Goal: Book appointment/travel/reservation

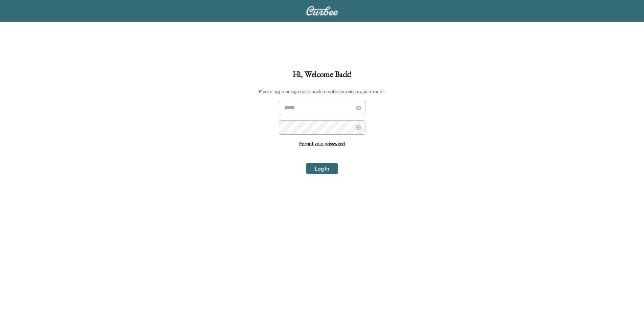
type input "**********"
click at [310, 170] on button "Log In" at bounding box center [321, 168] width 31 height 11
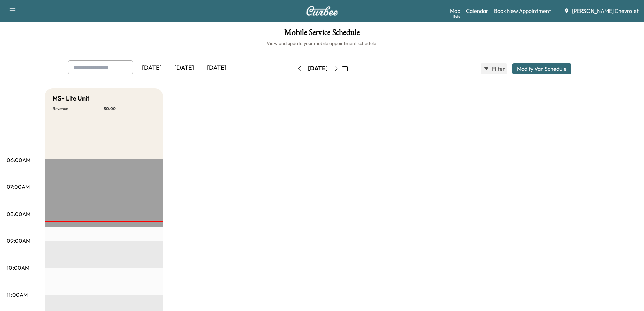
click at [347, 70] on icon "button" at bounding box center [344, 68] width 5 height 5
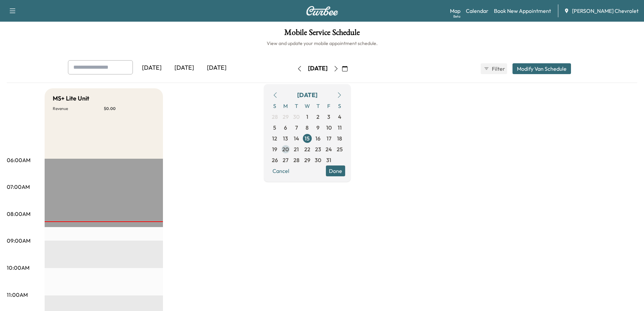
click at [289, 150] on span "20" at bounding box center [285, 149] width 6 height 8
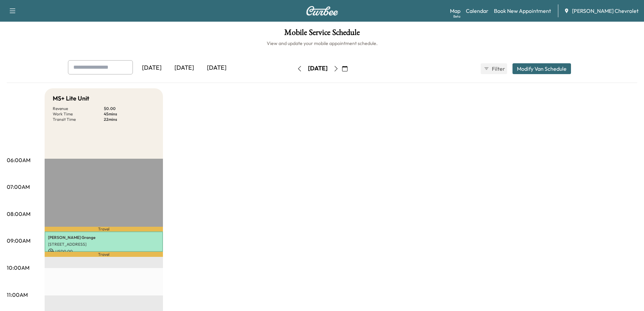
click at [351, 68] on button "button" at bounding box center [344, 68] width 11 height 11
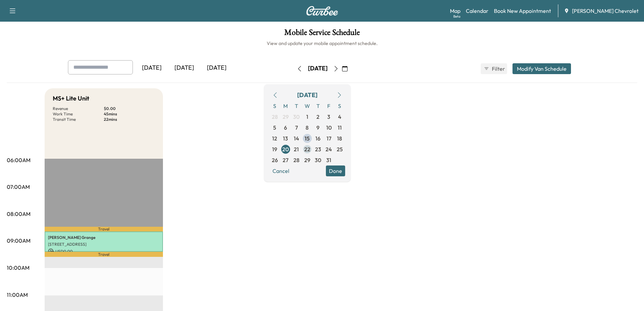
click at [310, 149] on span "22" at bounding box center [307, 149] width 6 height 8
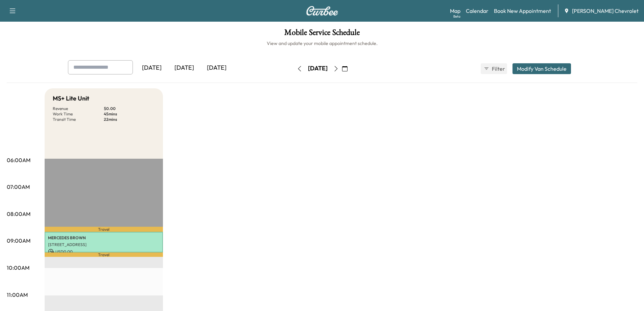
click at [347, 70] on icon "button" at bounding box center [344, 68] width 5 height 5
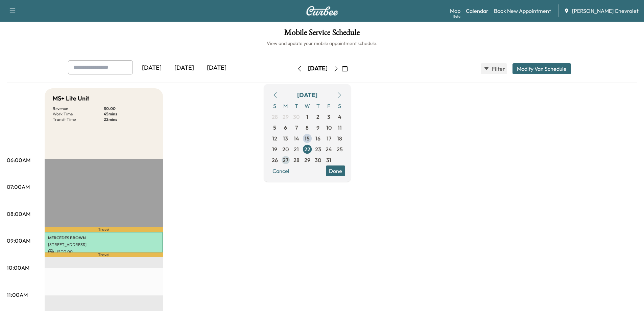
click at [288, 158] on span "27" at bounding box center [286, 160] width 6 height 8
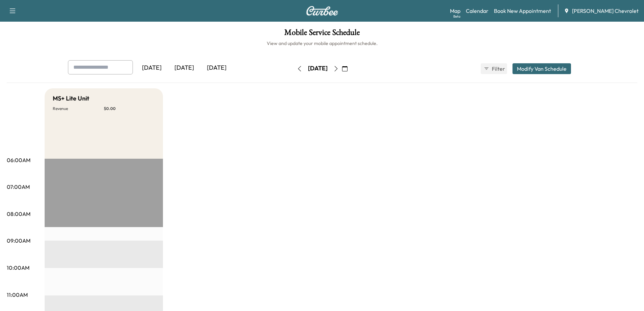
click at [351, 71] on button "button" at bounding box center [344, 68] width 11 height 11
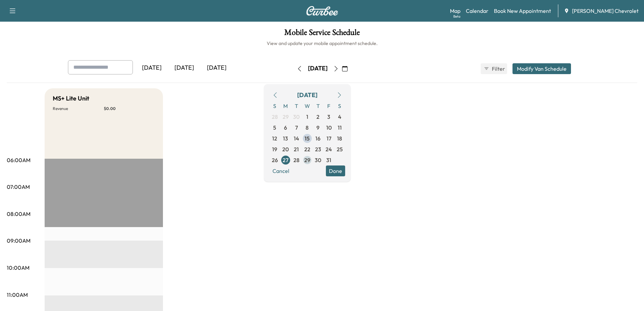
click at [310, 161] on span "29" at bounding box center [307, 160] width 6 height 8
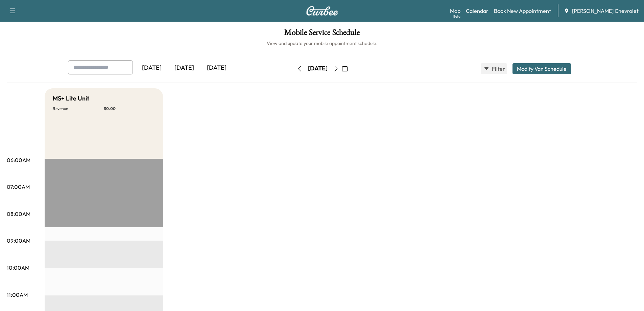
click at [347, 68] on icon "button" at bounding box center [344, 68] width 5 height 5
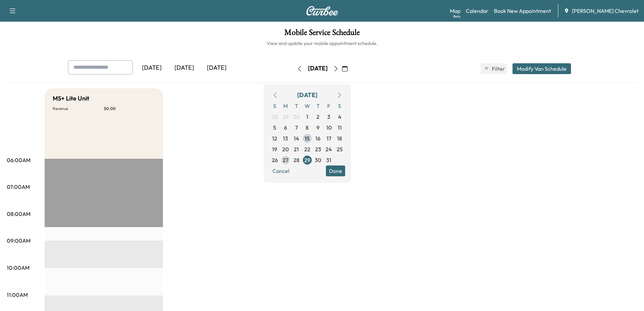
click at [288, 160] on span "27" at bounding box center [286, 160] width 6 height 8
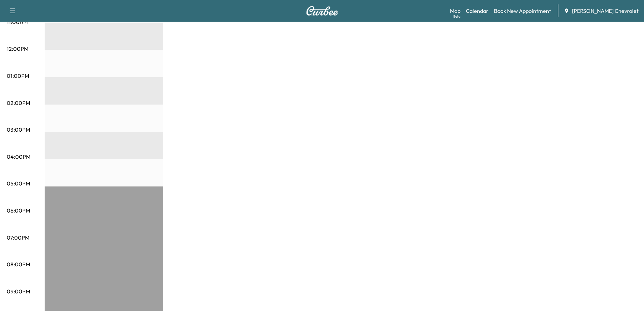
scroll to position [291, 0]
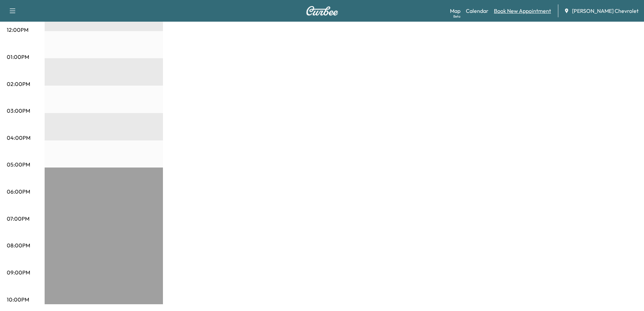
click at [523, 13] on link "Book New Appointment" at bounding box center [522, 11] width 57 height 8
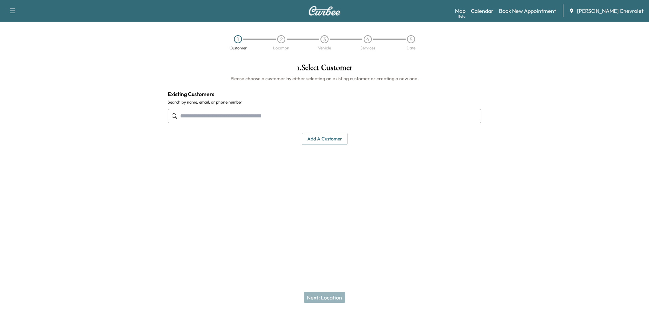
click at [192, 116] on input "text" at bounding box center [325, 116] width 314 height 14
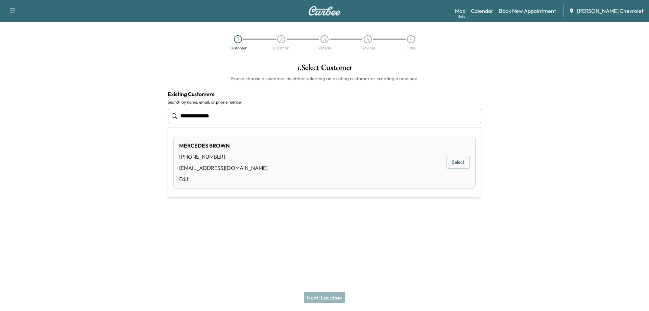
click at [454, 162] on button "Select" at bounding box center [458, 162] width 23 height 13
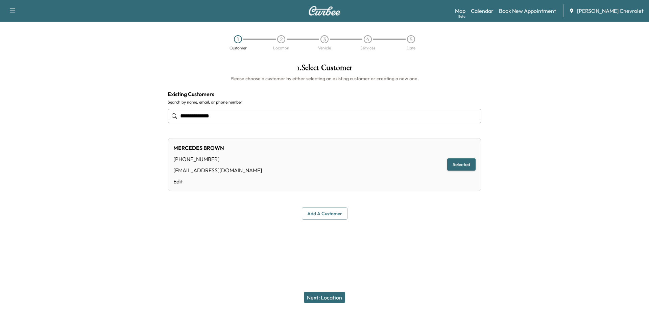
type input "**********"
click at [313, 297] on button "Next: Location" at bounding box center [324, 297] width 41 height 11
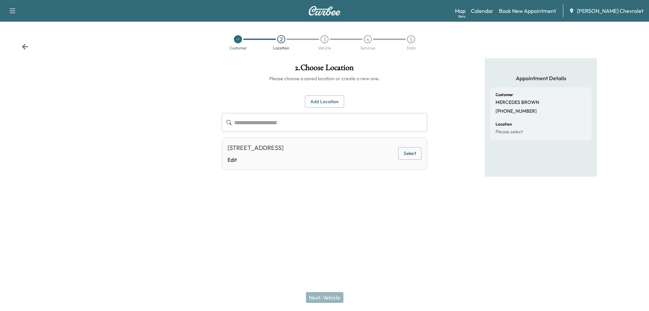
click at [409, 158] on button "Select" at bounding box center [409, 153] width 23 height 13
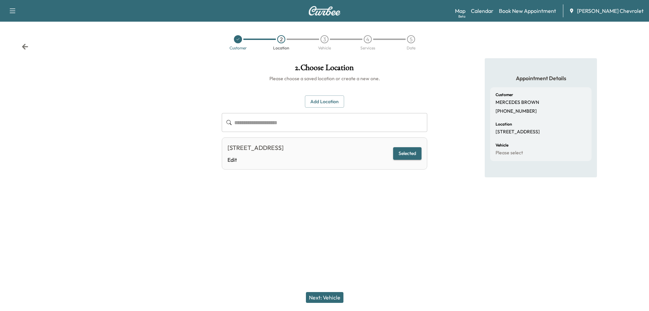
click at [318, 298] on button "Next: Vehicle" at bounding box center [325, 297] width 38 height 11
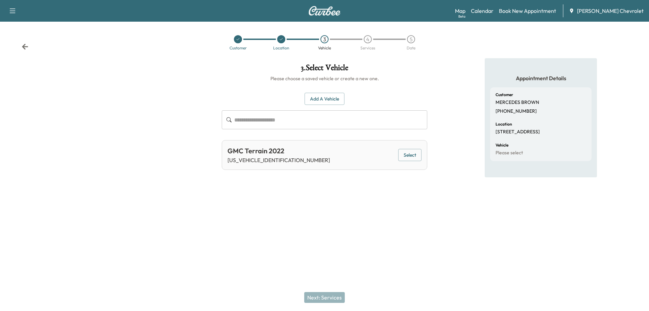
click at [324, 299] on div "Next: Services" at bounding box center [324, 297] width 649 height 27
click at [420, 157] on button "Select" at bounding box center [409, 155] width 23 height 13
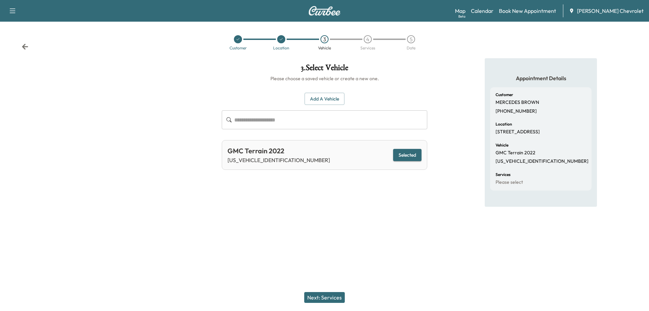
click at [323, 295] on button "Next: Services" at bounding box center [324, 297] width 41 height 11
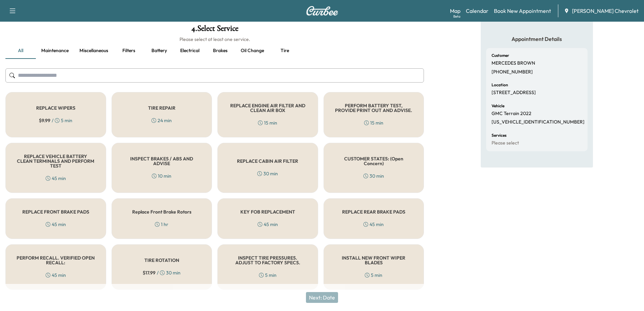
scroll to position [45, 0]
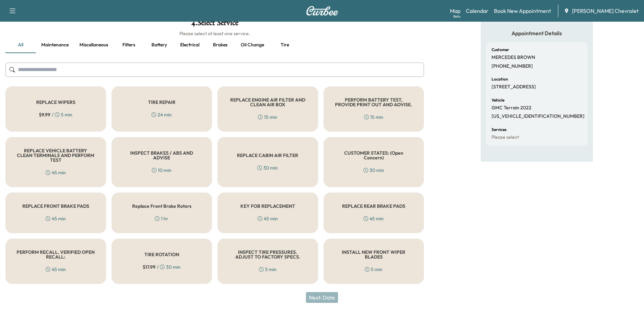
click at [78, 263] on div "PERFORM RECALL. VERIFIED OPEN RECALL: 45 min" at bounding box center [55, 260] width 101 height 45
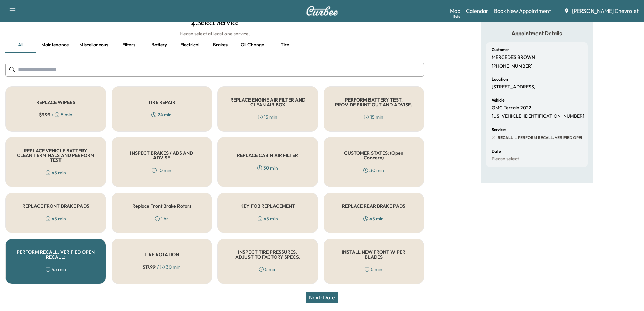
click at [332, 300] on button "Next: Date" at bounding box center [322, 297] width 32 height 11
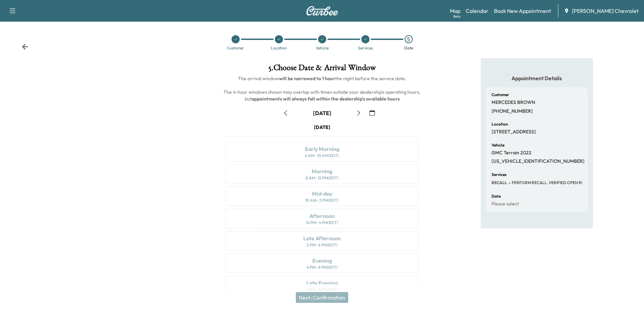
click at [371, 112] on icon "button" at bounding box center [371, 112] width 5 height 5
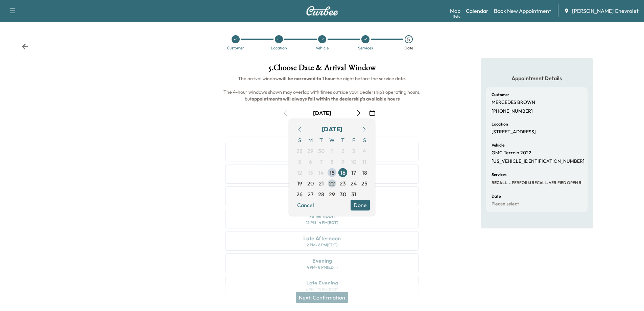
click at [333, 184] on span "22" at bounding box center [332, 183] width 6 height 8
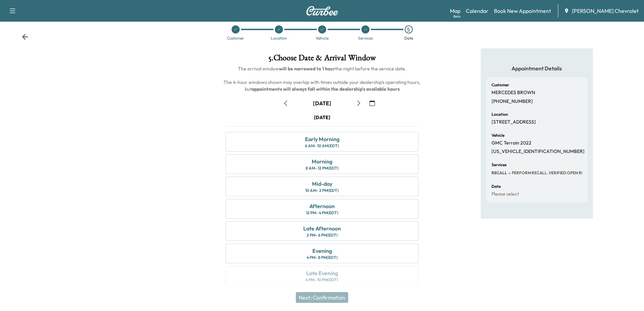
scroll to position [14, 0]
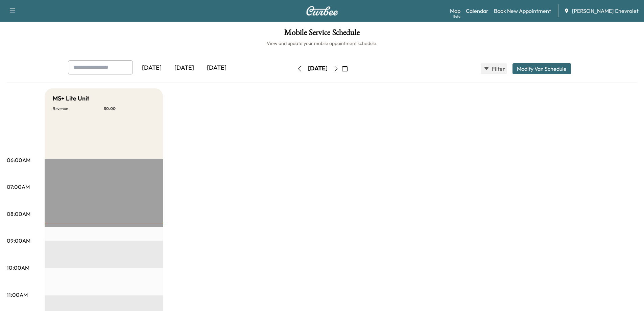
click at [347, 68] on icon "button" at bounding box center [344, 68] width 5 height 5
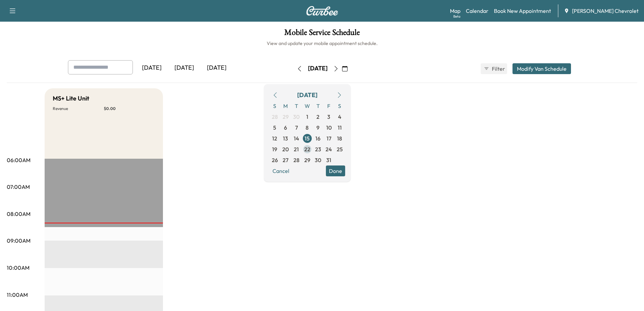
click at [310, 147] on span "22" at bounding box center [307, 149] width 6 height 8
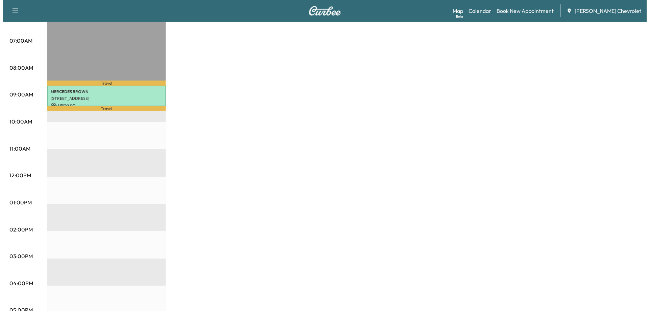
scroll to position [135, 0]
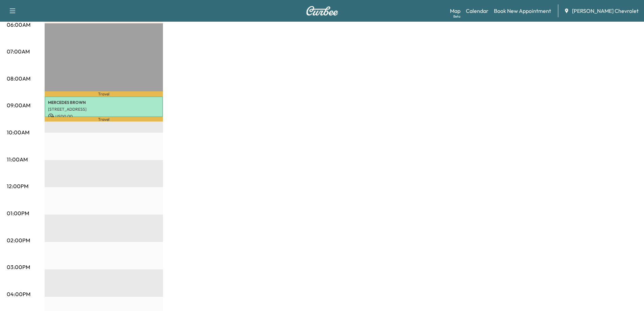
drag, startPoint x: 405, startPoint y: 301, endPoint x: 184, endPoint y: 194, distance: 245.2
click at [150, 192] on div "MS+ Lite Unit Revenue $ 0.00 Work Time 45 mins Transit Time 22 mins Travel [PER…" at bounding box center [341, 206] width 593 height 507
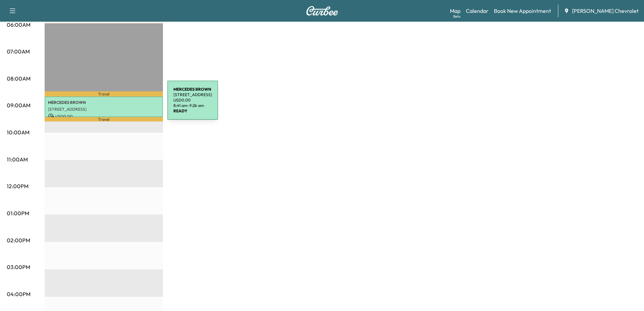
click at [116, 108] on p "[STREET_ADDRESS]" at bounding box center [104, 108] width 112 height 5
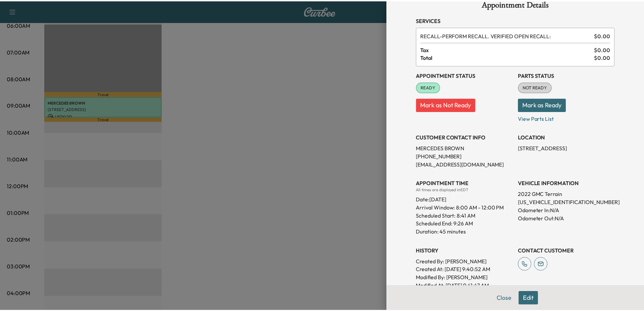
scroll to position [48, 0]
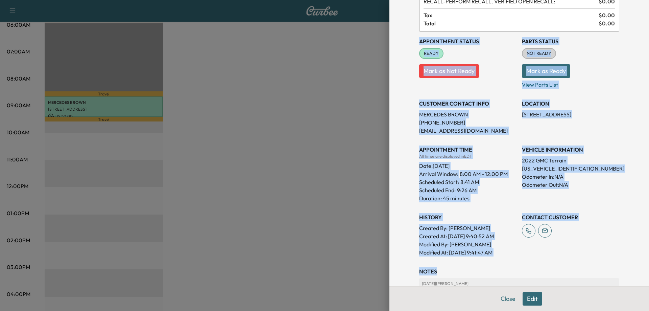
drag, startPoint x: 578, startPoint y: 270, endPoint x: 407, endPoint y: 36, distance: 290.1
click at [411, 36] on div "Appointment Details Services RECALL - PERFORM RECALL. VERIFIED OPEN RECALL: $ 0…" at bounding box center [519, 169] width 216 height 435
click at [507, 297] on button "Close" at bounding box center [508, 299] width 24 height 14
